Goal: Navigation & Orientation: Understand site structure

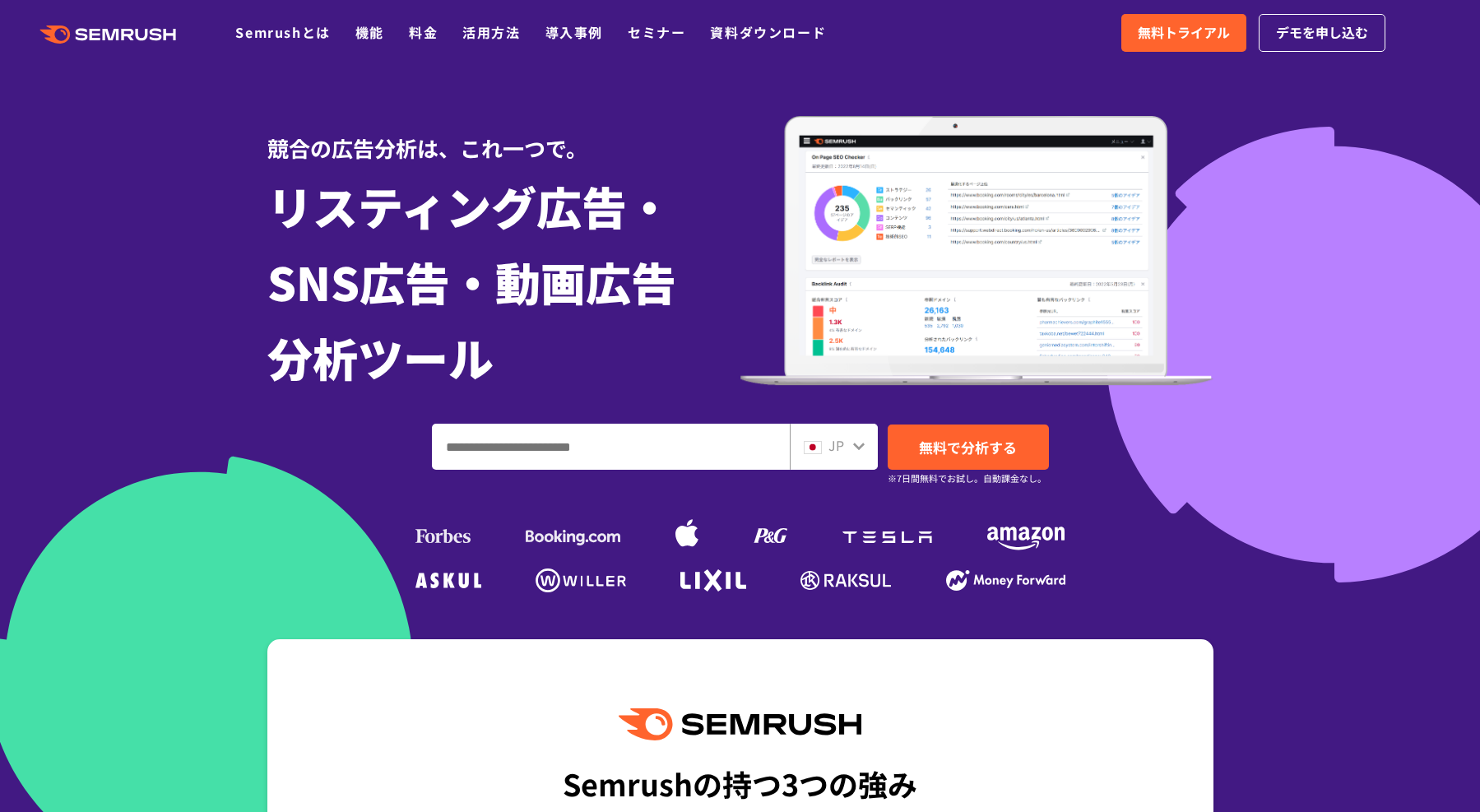
click at [114, 34] on polygon at bounding box center [113, 35] width 16 height 12
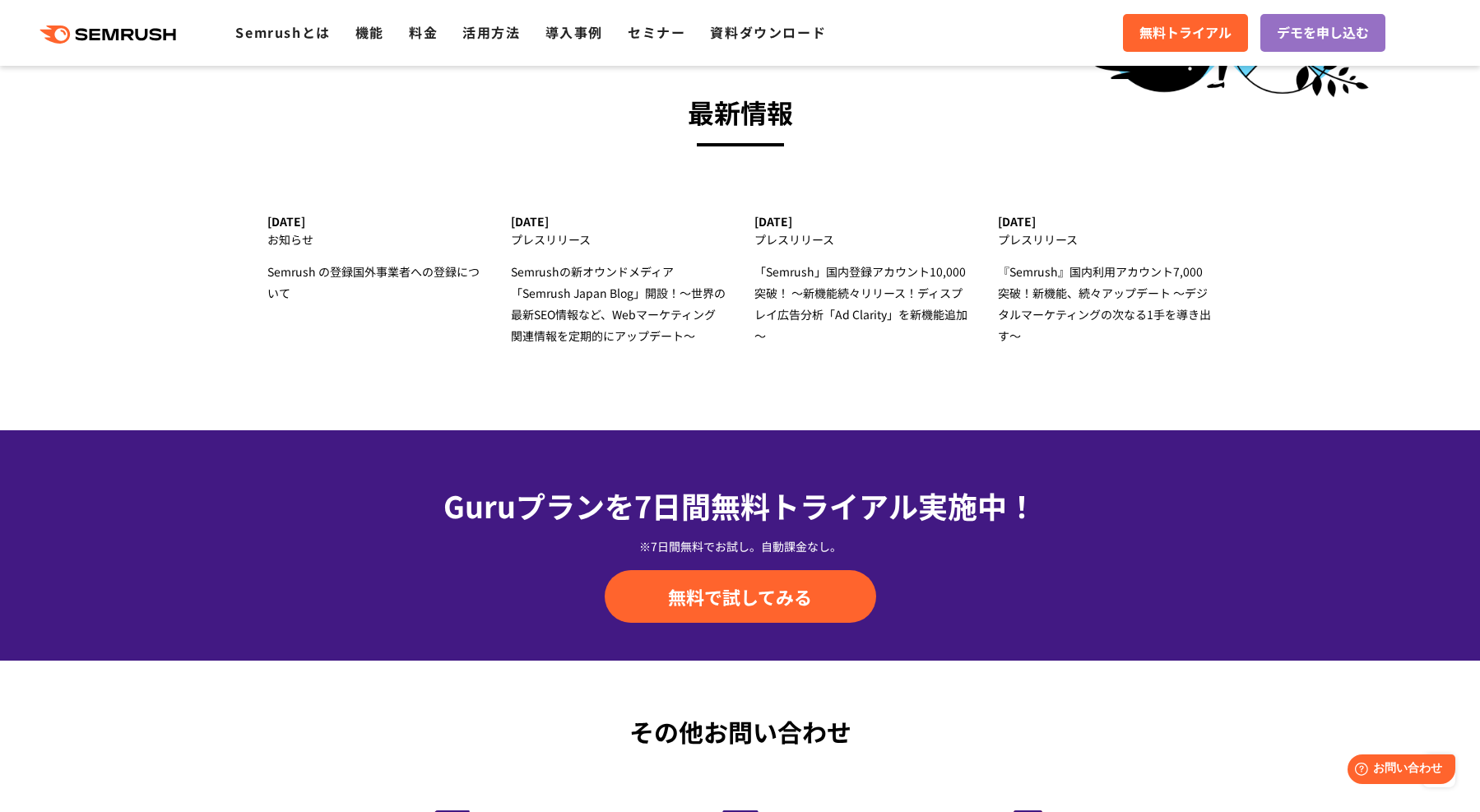
scroll to position [5692, 0]
